Goal: Transaction & Acquisition: Purchase product/service

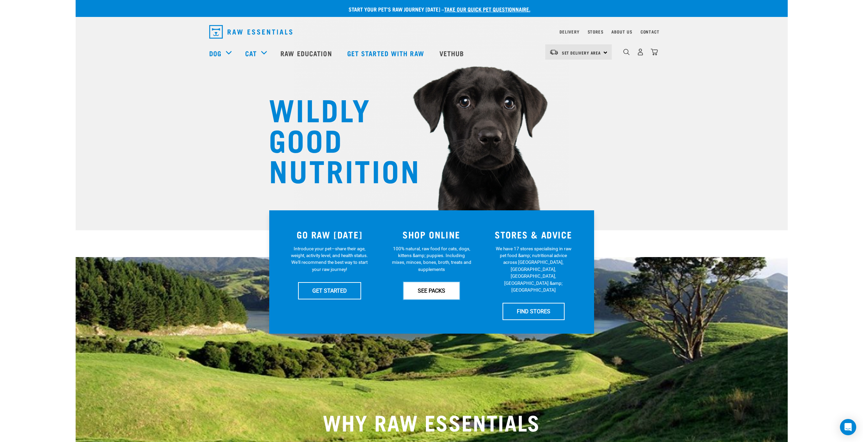
click at [437, 287] on link "SEE PACKS" at bounding box center [431, 290] width 56 height 17
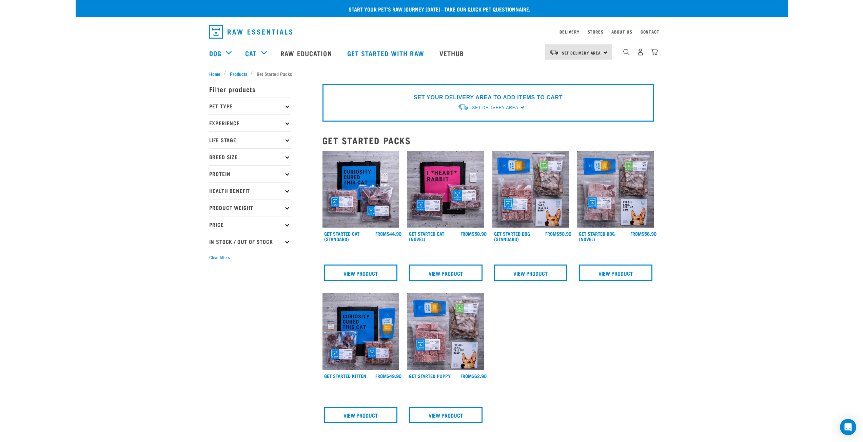
click at [238, 156] on p "Breed Size" at bounding box center [249, 156] width 81 height 17
click at [237, 174] on label "Small Dogs" at bounding box center [233, 175] width 41 height 8
click at [214, 174] on input "Small Dogs" at bounding box center [211, 174] width 4 height 4
checkbox input "true"
click at [251, 252] on p "Product Weight" at bounding box center [249, 253] width 81 height 17
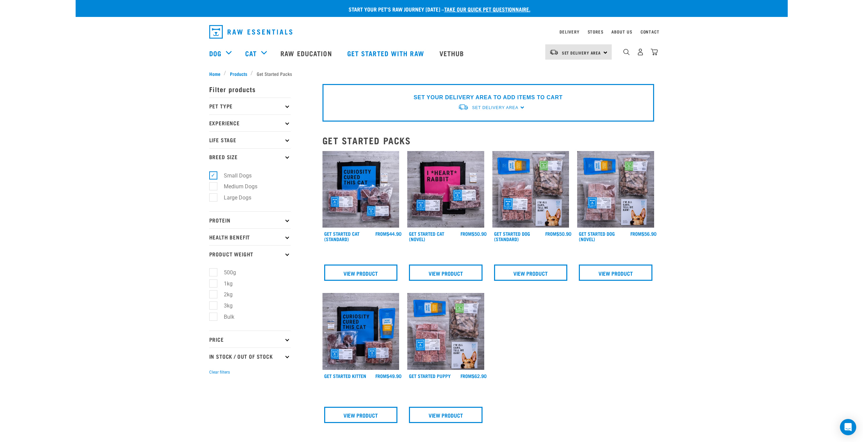
click at [217, 313] on label "Bulk" at bounding box center [225, 317] width 24 height 8
click at [214, 314] on input "Bulk" at bounding box center [211, 316] width 4 height 4
checkbox input "true"
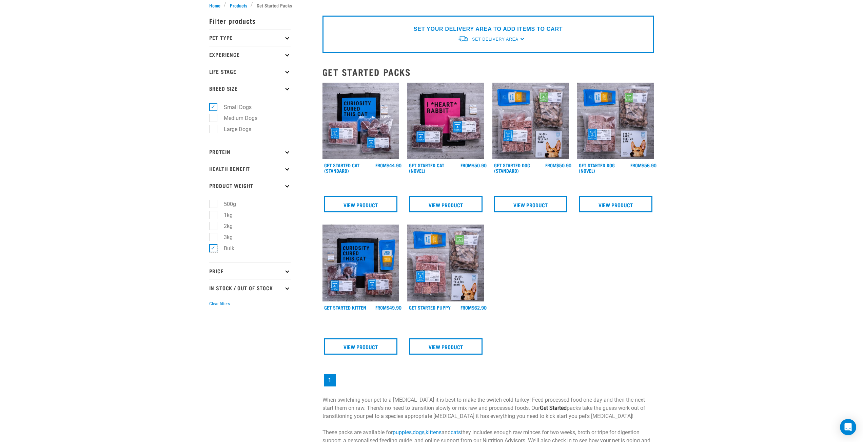
scroll to position [136, 0]
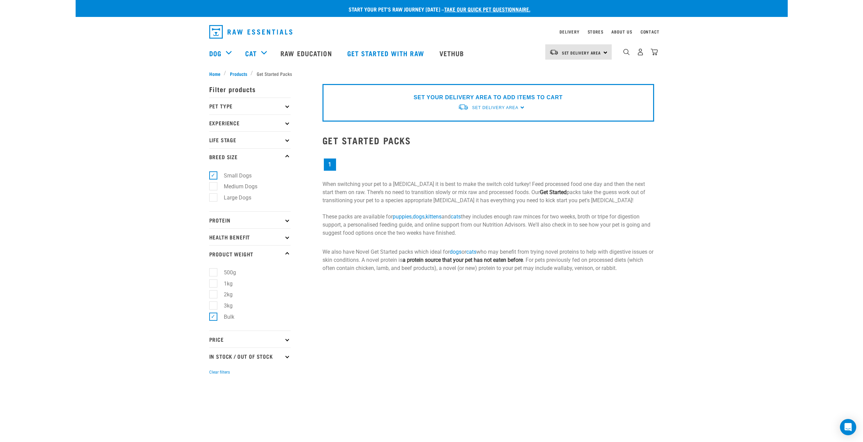
click at [213, 176] on label "Small Dogs" at bounding box center [233, 175] width 41 height 8
click at [211, 176] on input "Small Dogs" at bounding box center [211, 174] width 4 height 4
checkbox input "false"
click at [230, 72] on span "Products" at bounding box center [238, 73] width 17 height 7
click at [213, 73] on span "Home" at bounding box center [214, 73] width 11 height 7
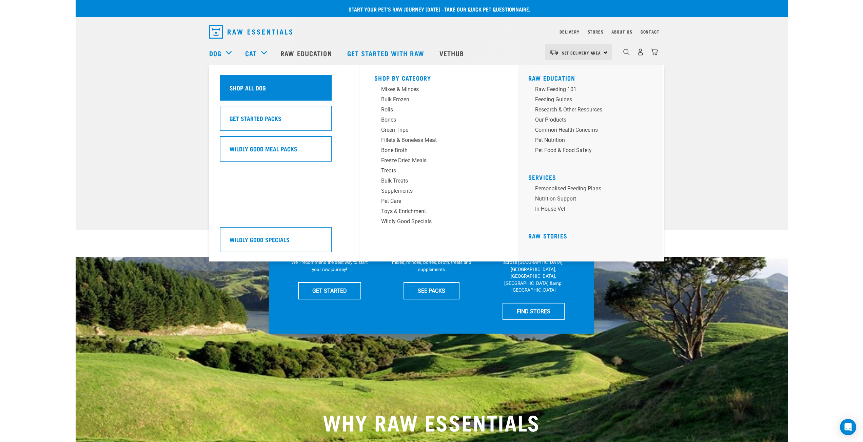
click at [301, 92] on div "Shop All Dog" at bounding box center [276, 87] width 112 height 25
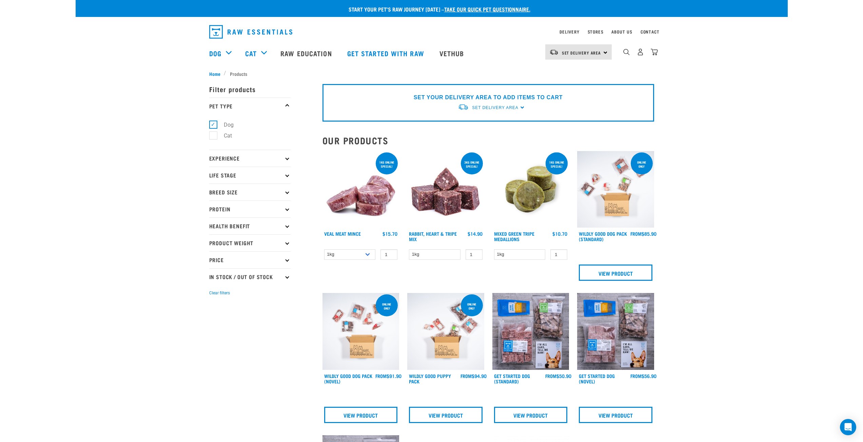
click at [242, 240] on p "Product Weight" at bounding box center [249, 243] width 81 height 17
click at [215, 305] on label "Bulk" at bounding box center [225, 306] width 24 height 8
click at [214, 305] on input "Bulk" at bounding box center [211, 305] width 4 height 4
checkbox input "true"
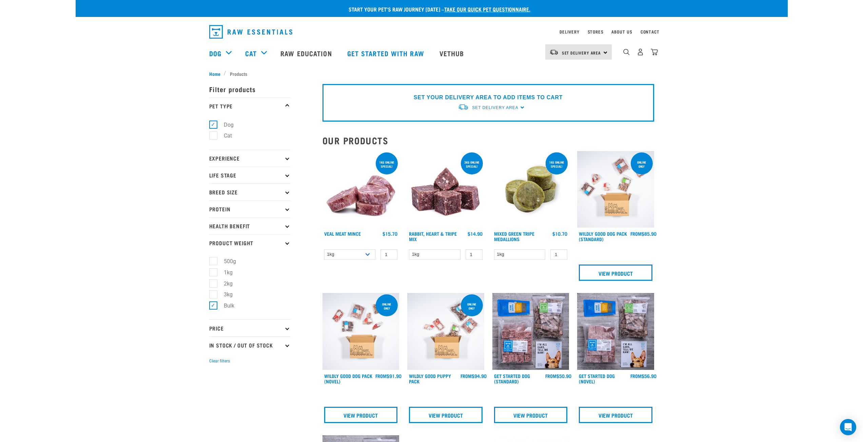
click at [287, 243] on icon at bounding box center [287, 243] width 4 height 4
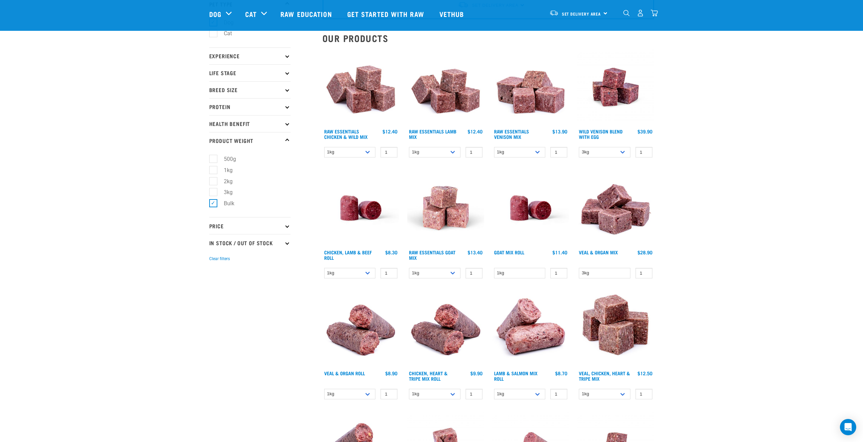
scroll to position [68, 0]
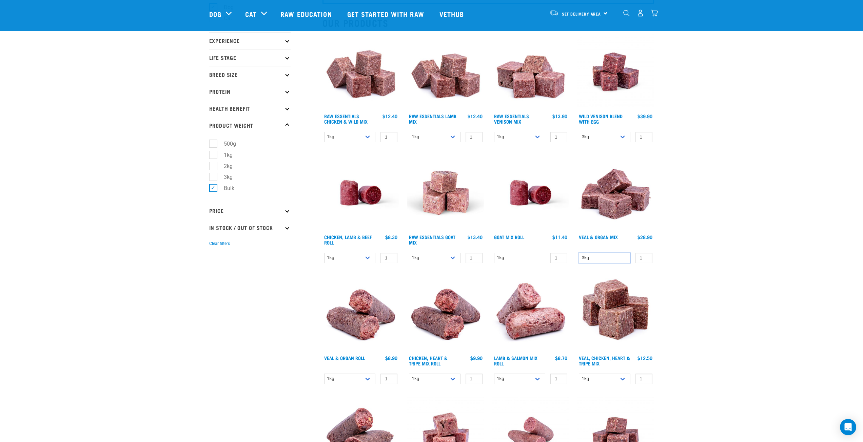
click at [603, 257] on select "3kg" at bounding box center [605, 258] width 52 height 11
click at [591, 137] on select "3kg Bulk (10kg)" at bounding box center [605, 137] width 52 height 11
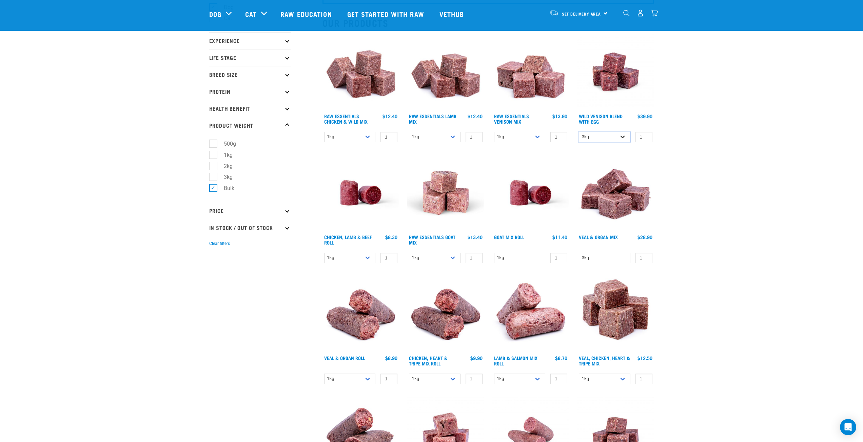
select select "50722"
click at [579, 132] on select "3kg Bulk (10kg)" at bounding box center [605, 137] width 52 height 11
click at [719, 179] on div "Start your pet’s raw journey today – take our quick pet questionnaire. Delivery…" at bounding box center [432, 449] width 712 height 1035
click at [613, 139] on select "3kg Bulk (10kg)" at bounding box center [605, 137] width 52 height 11
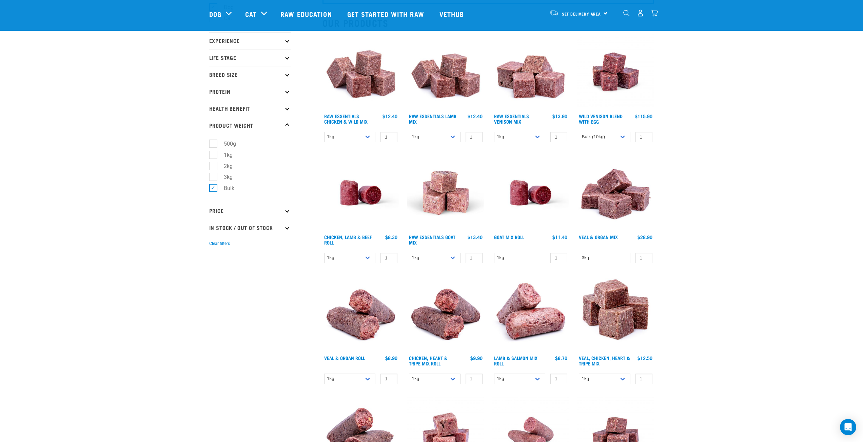
click at [605, 80] on img at bounding box center [615, 72] width 77 height 77
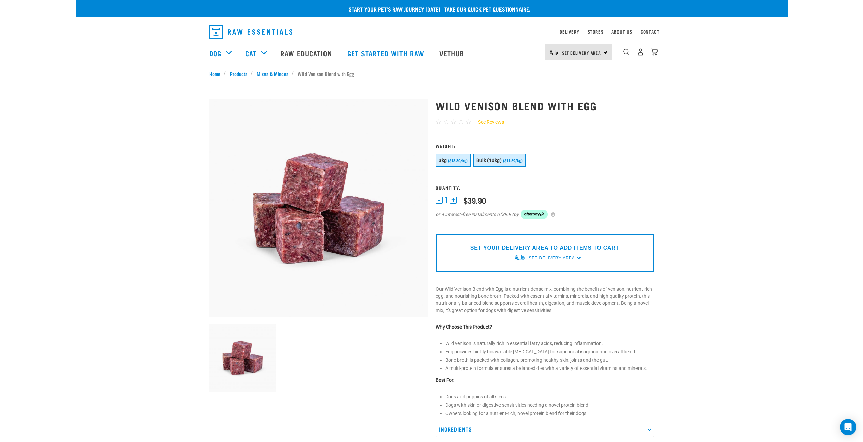
click at [496, 162] on span "Bulk (10kg)" at bounding box center [488, 160] width 25 height 5
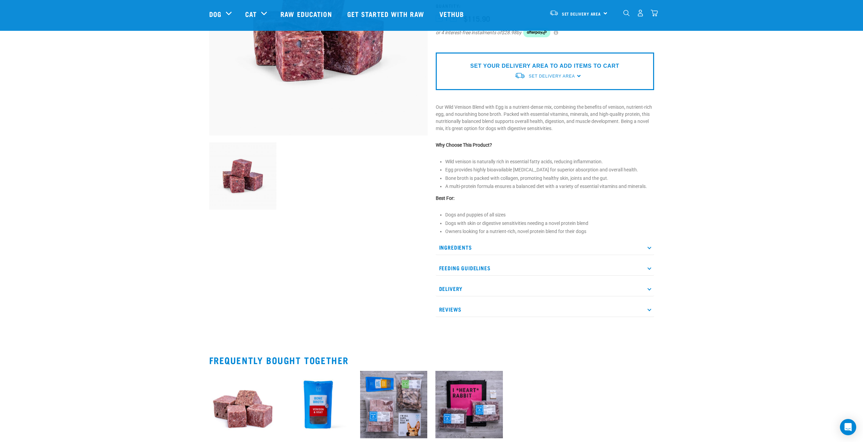
scroll to position [169, 0]
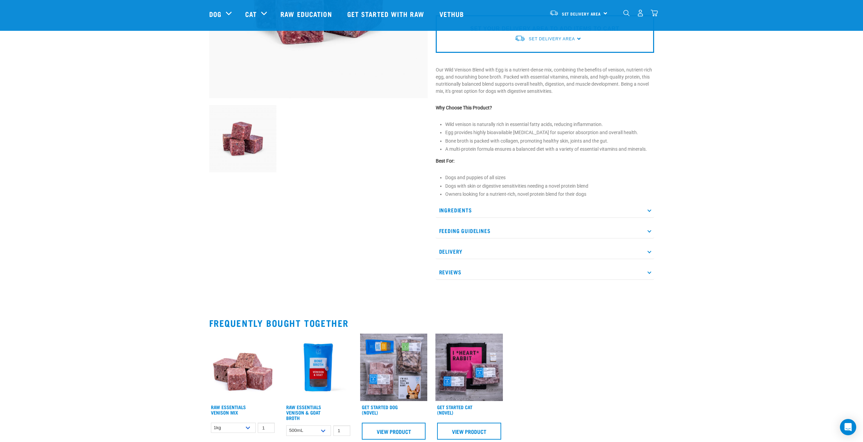
click at [475, 211] on p "Ingredients" at bounding box center [545, 210] width 218 height 15
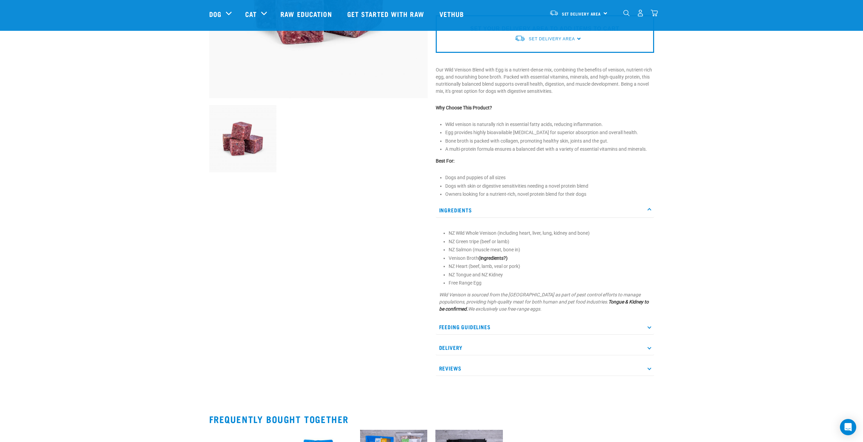
click at [475, 211] on p "Ingredients" at bounding box center [545, 210] width 218 height 15
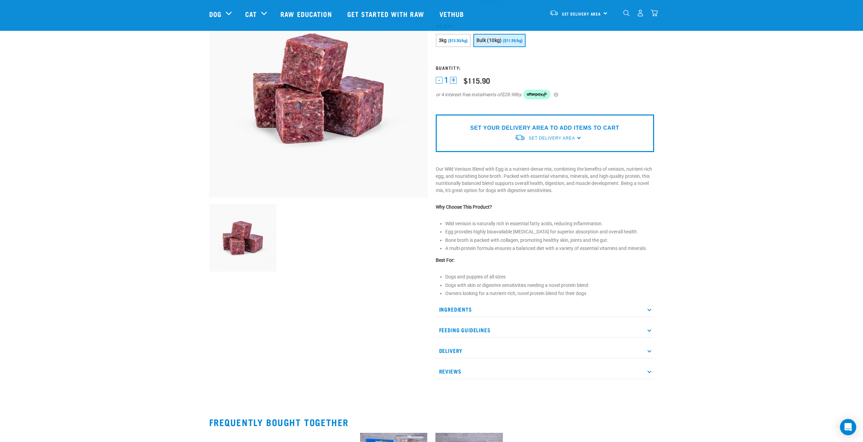
scroll to position [68, 0]
